Goal: Find contact information: Find contact information

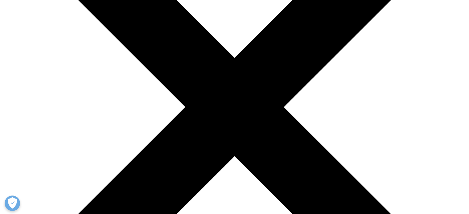
drag, startPoint x: 146, startPoint y: 148, endPoint x: 88, endPoint y: 201, distance: 78.5
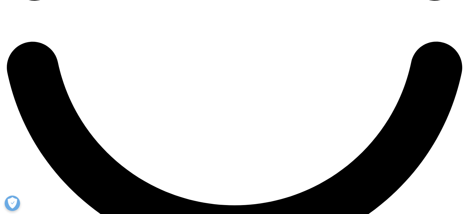
scroll to position [1145, 0]
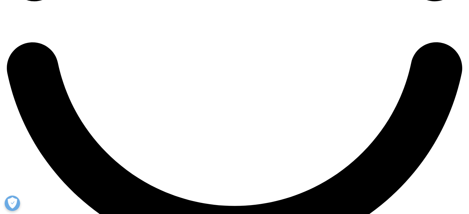
drag, startPoint x: 72, startPoint y: 107, endPoint x: 138, endPoint y: 108, distance: 66.3
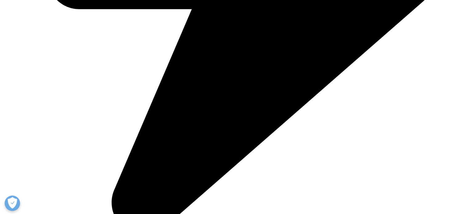
copy li "[STREET_ADDRESS][PERSON_NAME]"
